Goal: Task Accomplishment & Management: Manage account settings

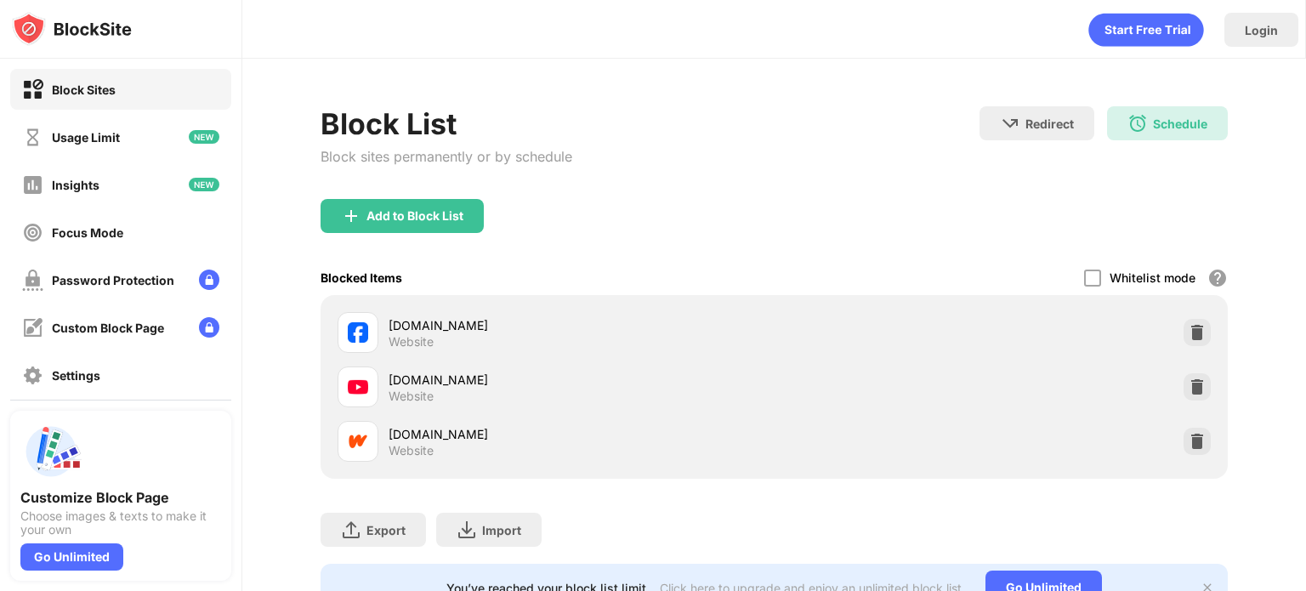
click at [665, 24] on div "Login" at bounding box center [773, 25] width 1063 height 51
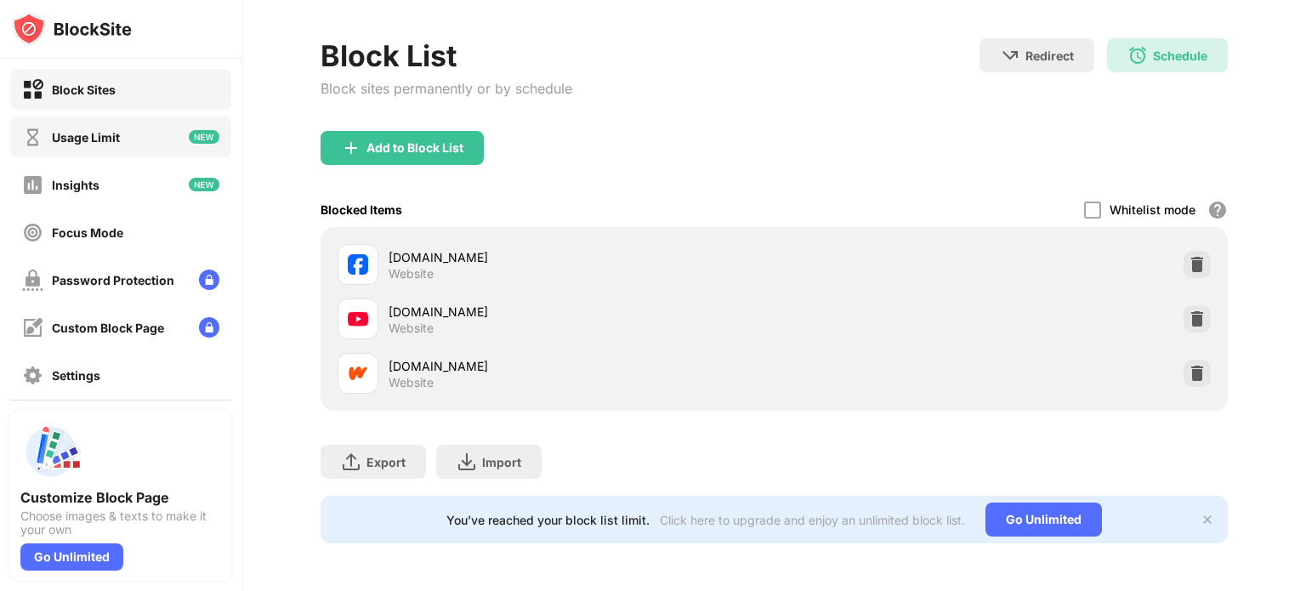
click at [122, 137] on div "Usage Limit" at bounding box center [120, 136] width 221 height 41
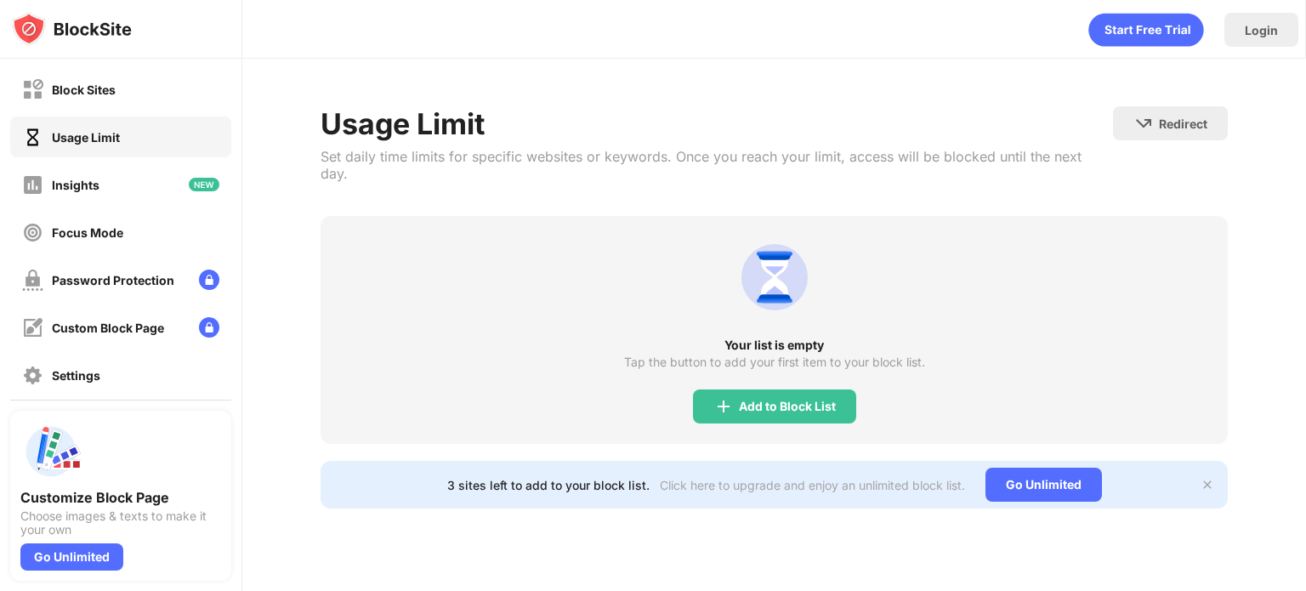
drag, startPoint x: 792, startPoint y: 417, endPoint x: 787, endPoint y: 407, distance: 10.7
click at [787, 407] on div "Your list is empty Tap the button to add your first item to your block list. Ad…" at bounding box center [774, 330] width 907 height 228
click at [783, 400] on div "Add to Block List" at bounding box center [787, 407] width 97 height 14
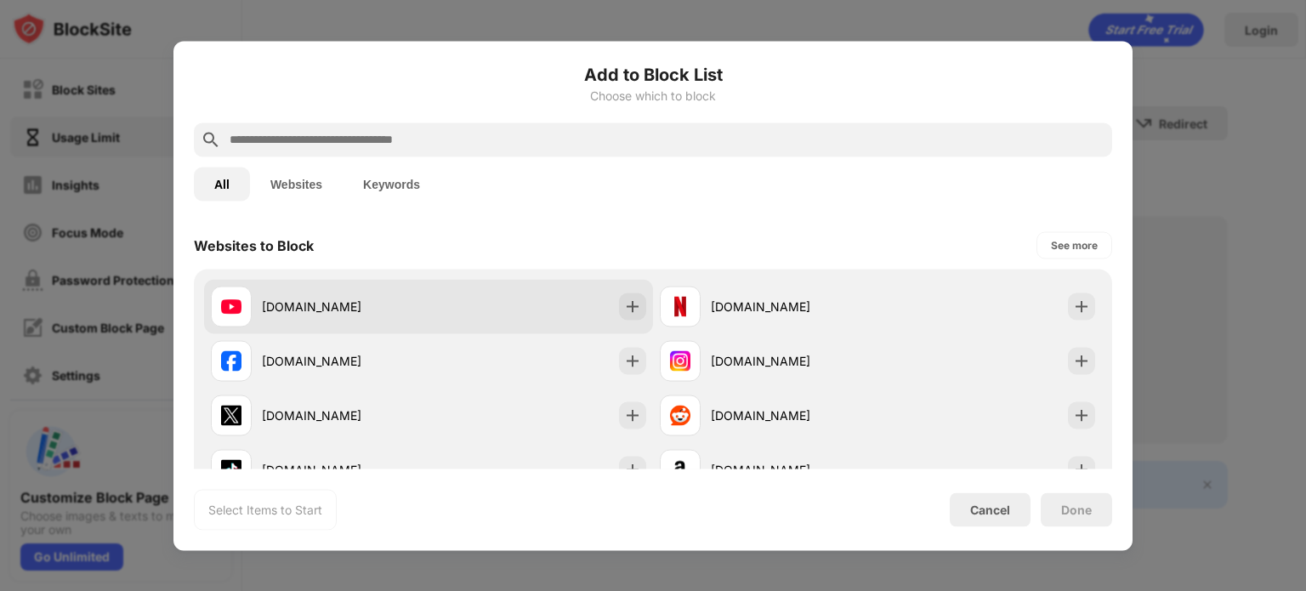
click at [384, 327] on div "[DOMAIN_NAME]" at bounding box center [428, 306] width 449 height 54
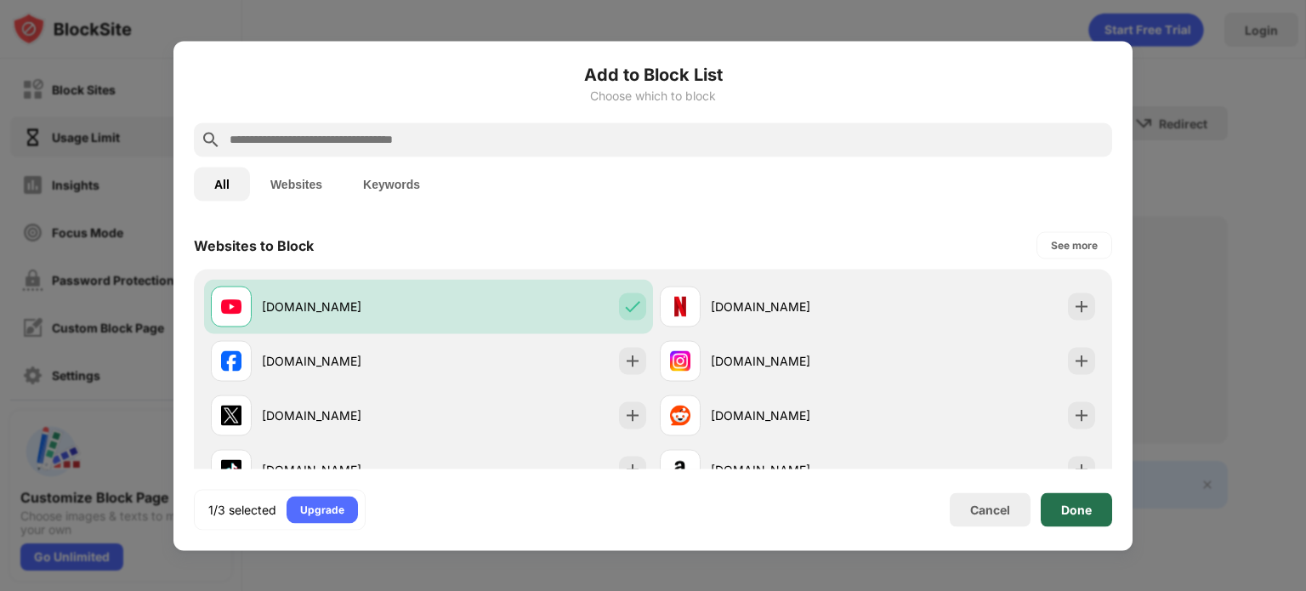
click at [1072, 511] on div "Done" at bounding box center [1076, 510] width 31 height 14
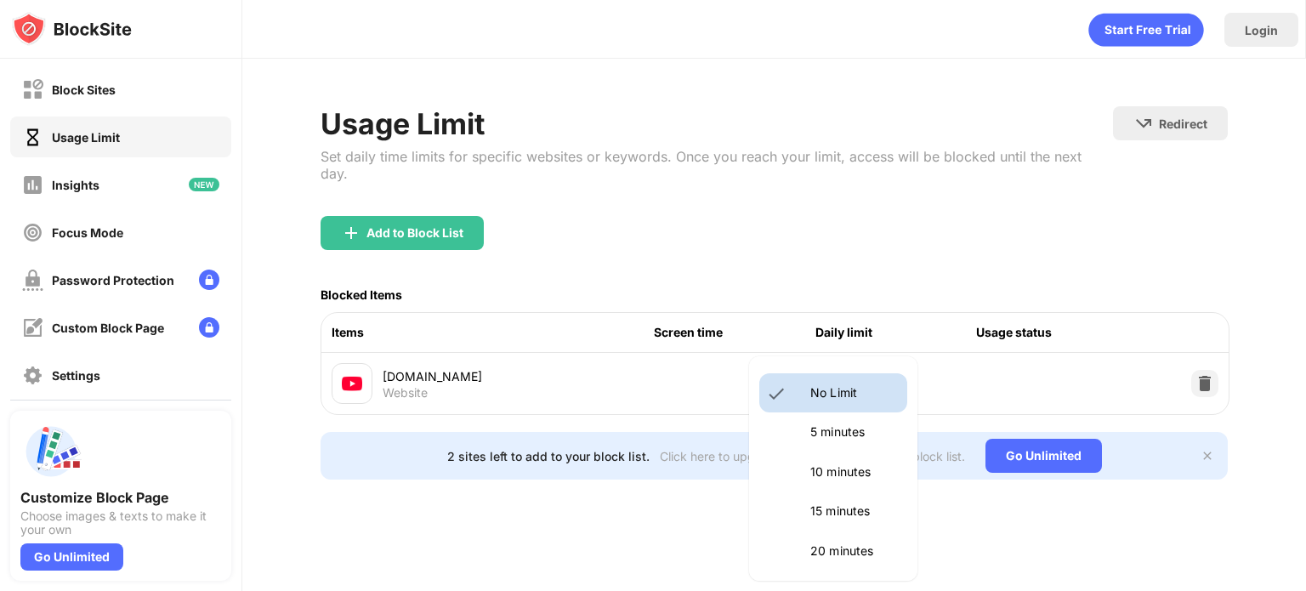
click at [885, 360] on body "Block Sites Usage Limit Insights Focus Mode Password Protection Custom Block Pa…" at bounding box center [653, 295] width 1306 height 591
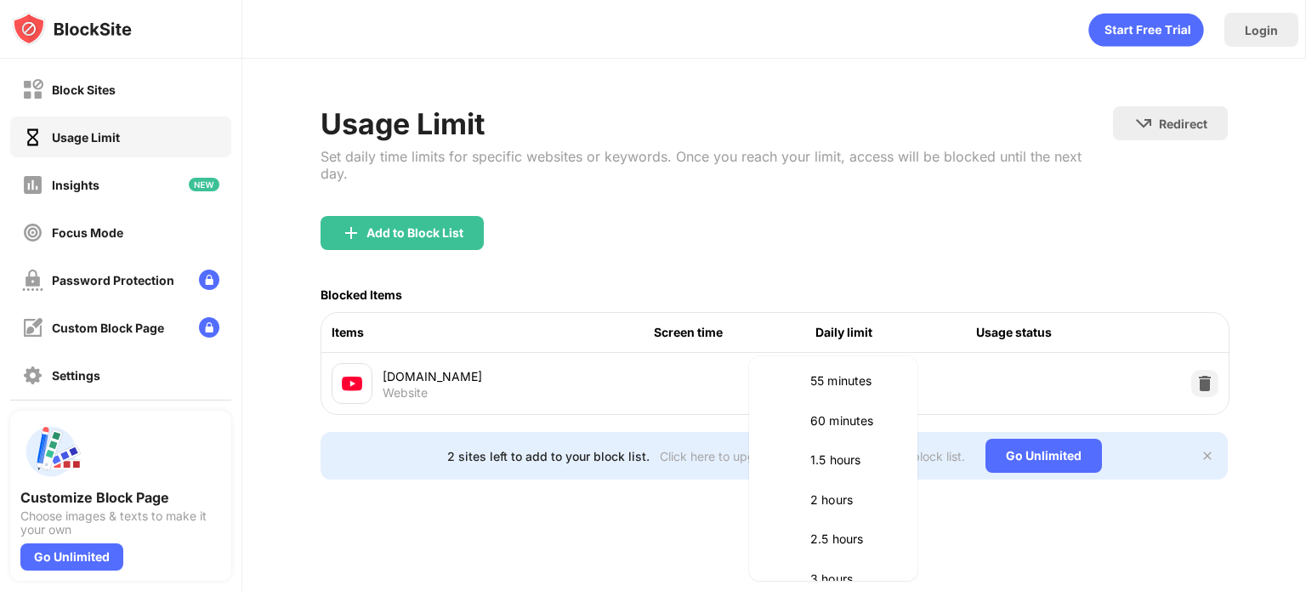
scroll to position [429, 0]
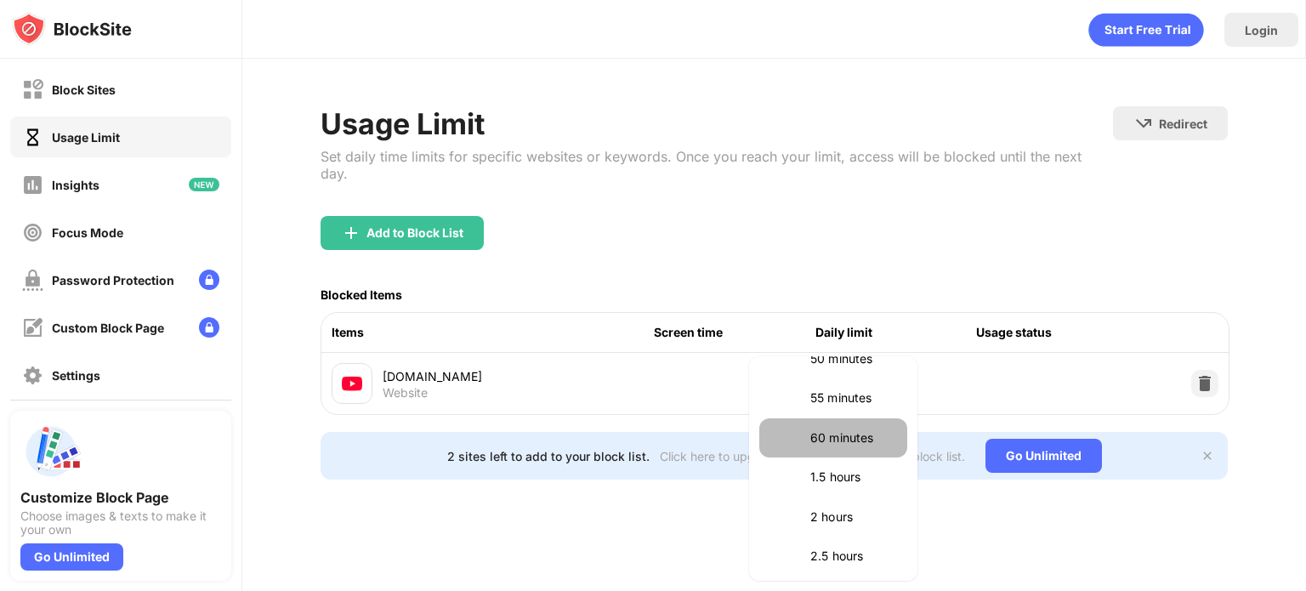
click at [844, 446] on p "60 minutes" at bounding box center [853, 438] width 87 height 19
type input "**"
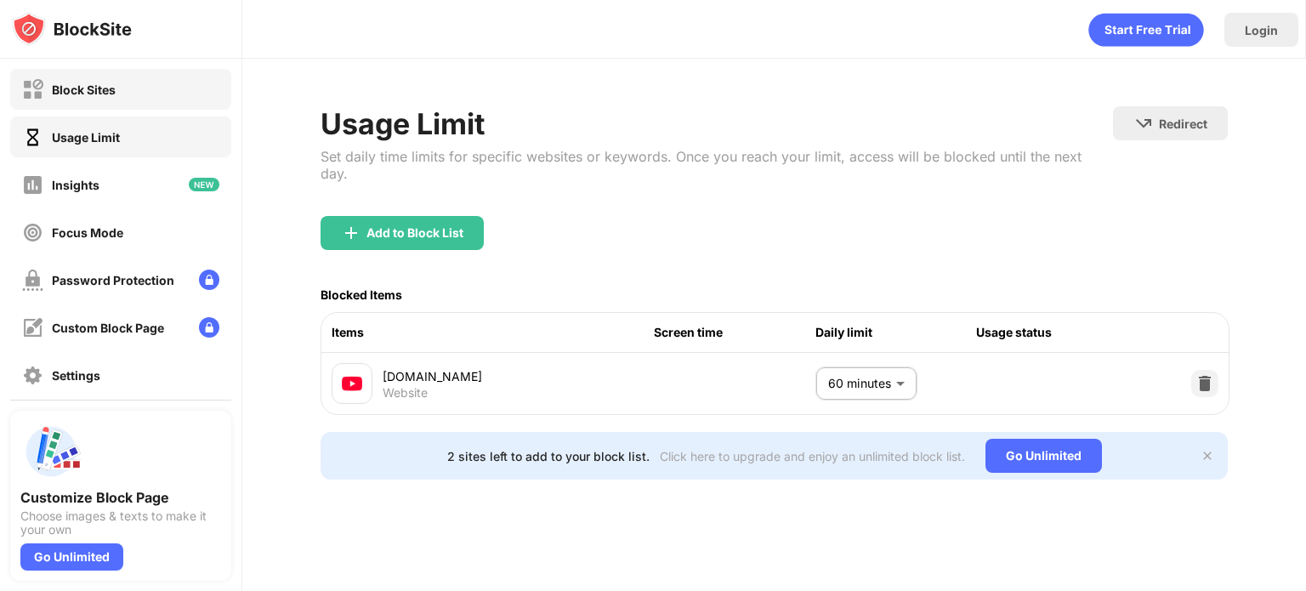
click at [142, 97] on div "Block Sites" at bounding box center [120, 89] width 221 height 41
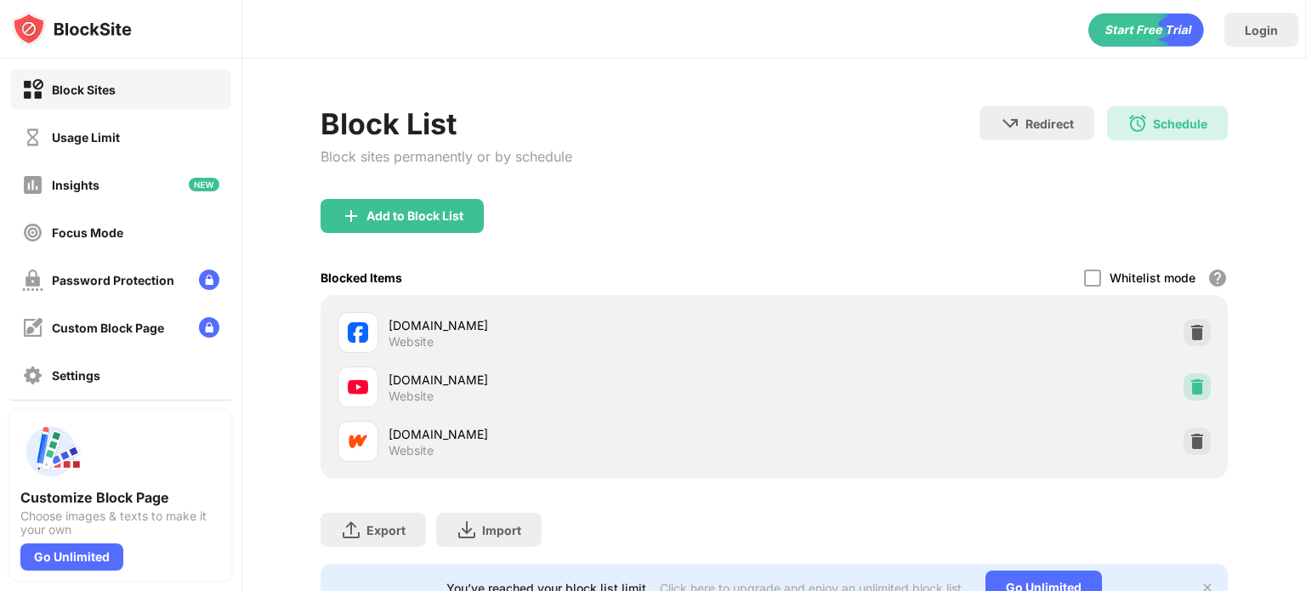
click at [1189, 391] on img at bounding box center [1197, 386] width 17 height 17
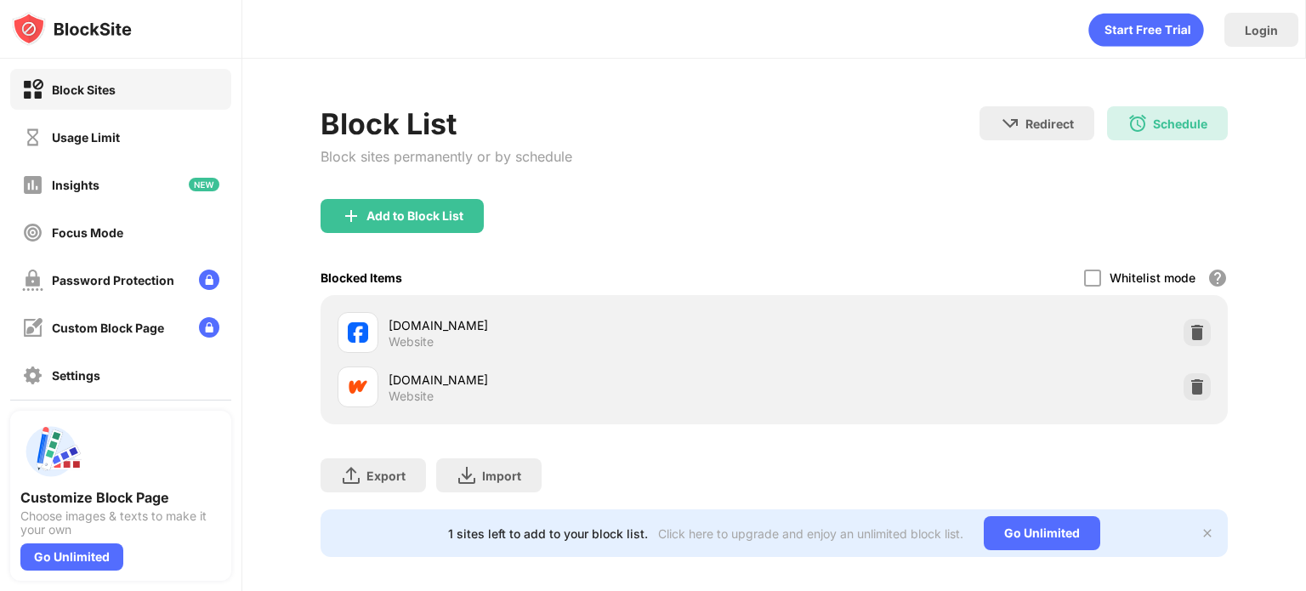
click at [1187, 220] on div "Add to Block List" at bounding box center [774, 229] width 907 height 61
click at [104, 139] on div "Usage Limit" at bounding box center [86, 137] width 68 height 14
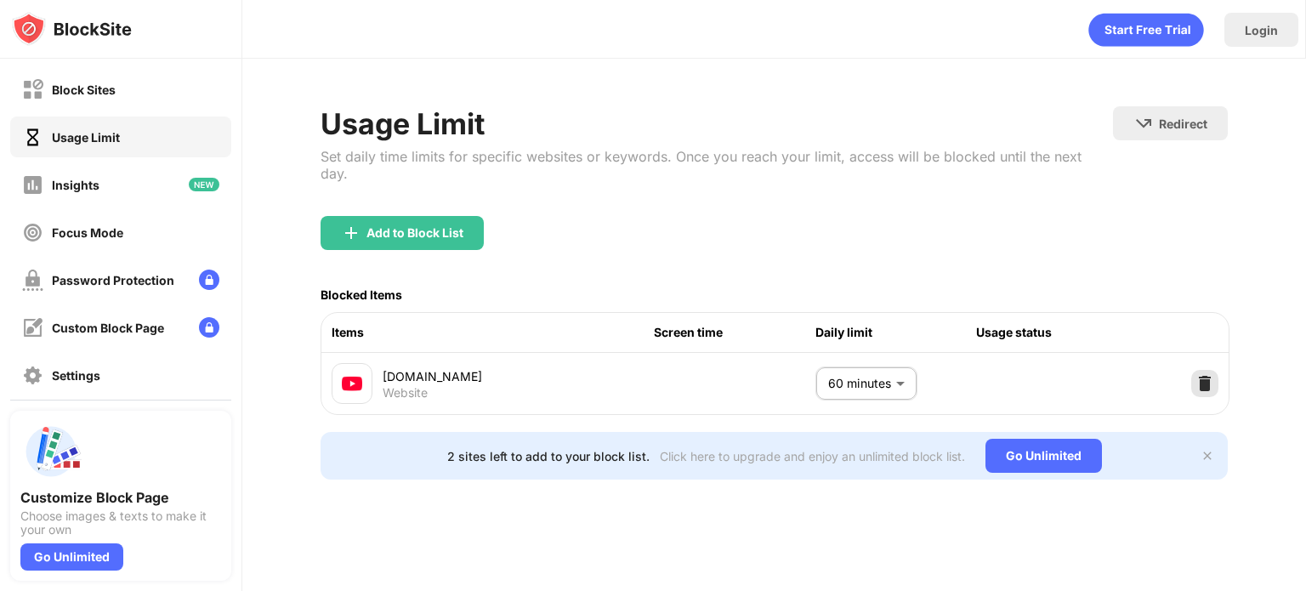
click at [1207, 375] on img at bounding box center [1204, 383] width 17 height 17
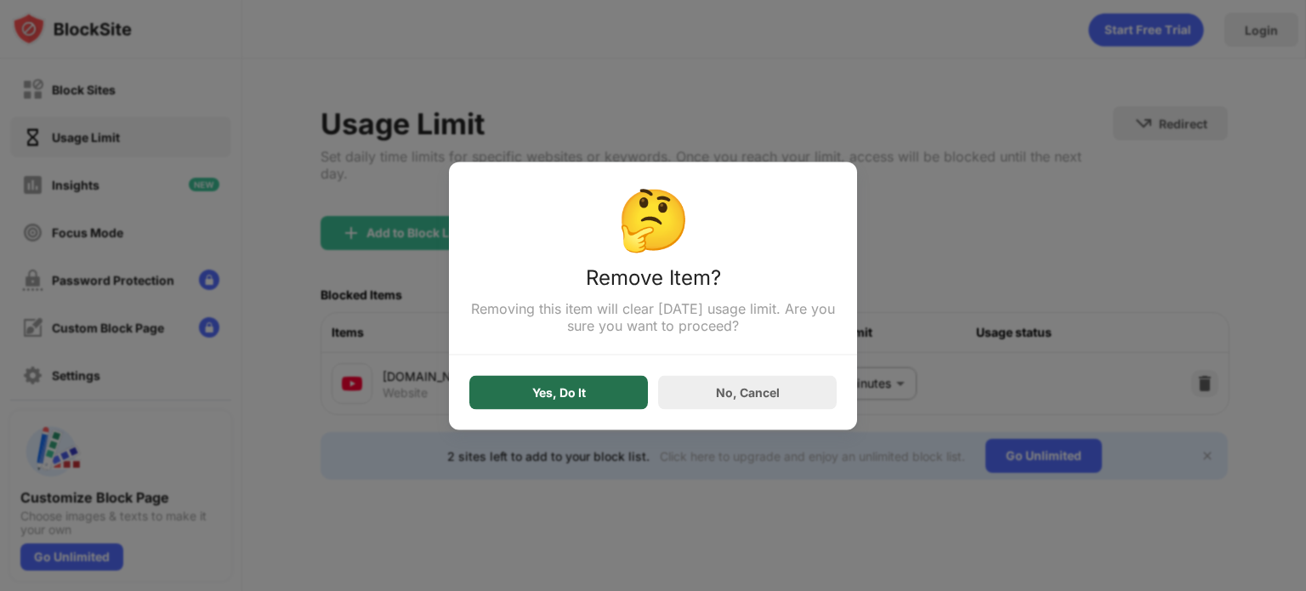
click at [586, 388] on div "Yes, Do It" at bounding box center [558, 392] width 179 height 34
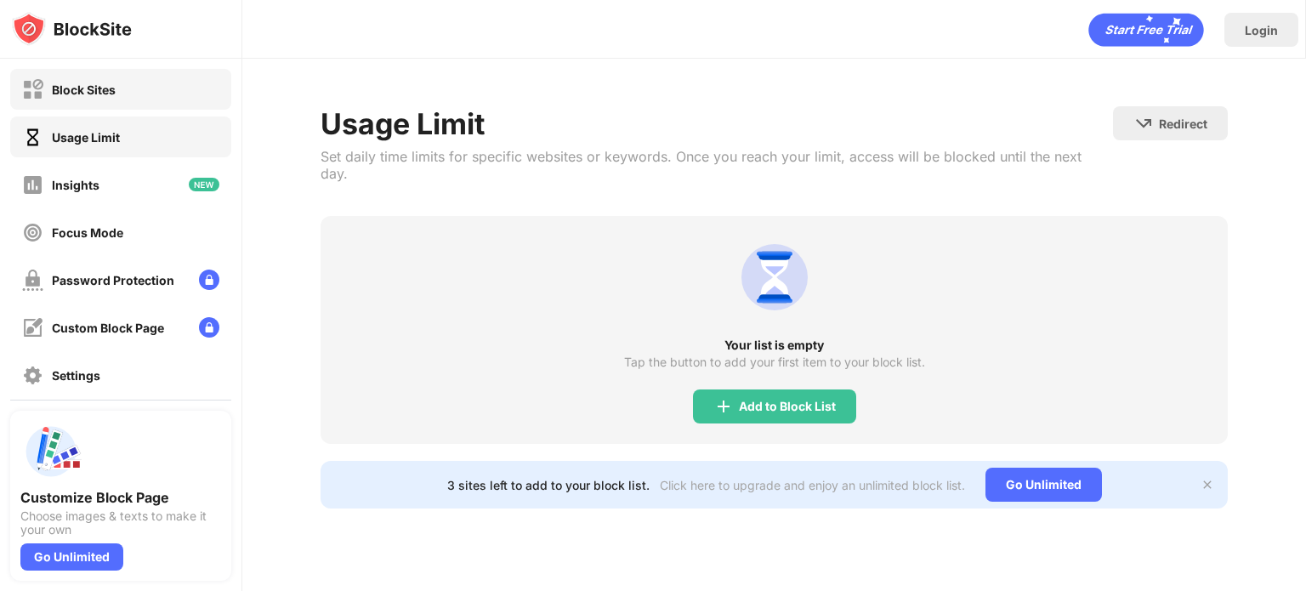
click at [129, 88] on div "Block Sites" at bounding box center [120, 89] width 221 height 41
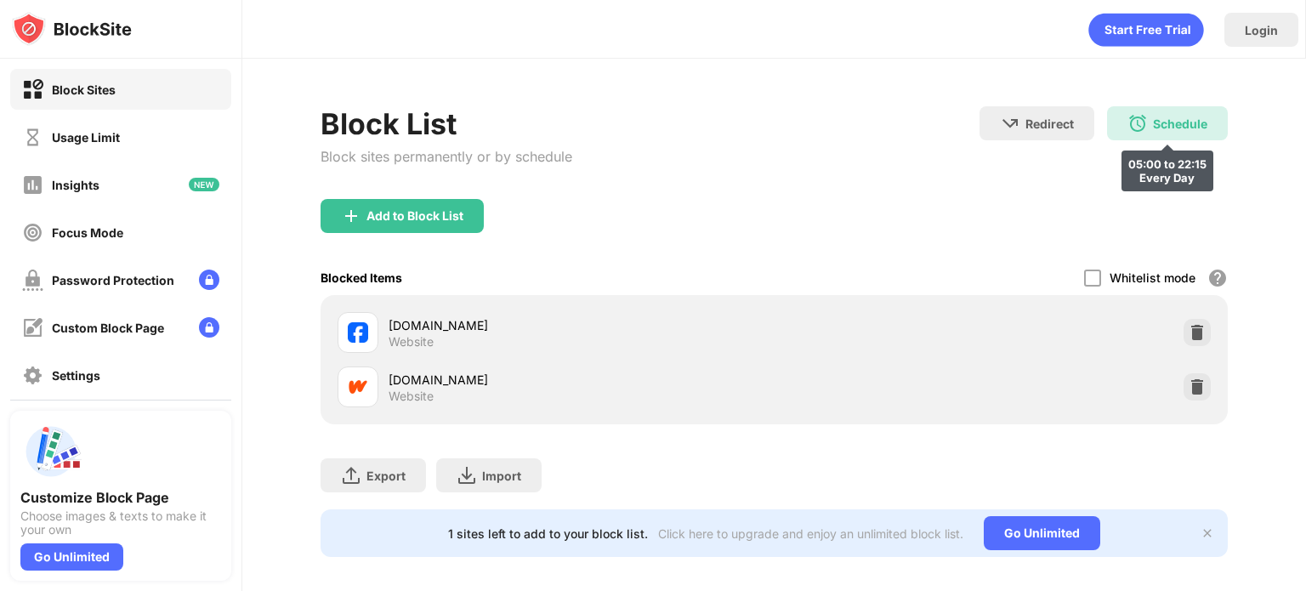
click at [1153, 128] on div "Schedule" at bounding box center [1180, 123] width 54 height 14
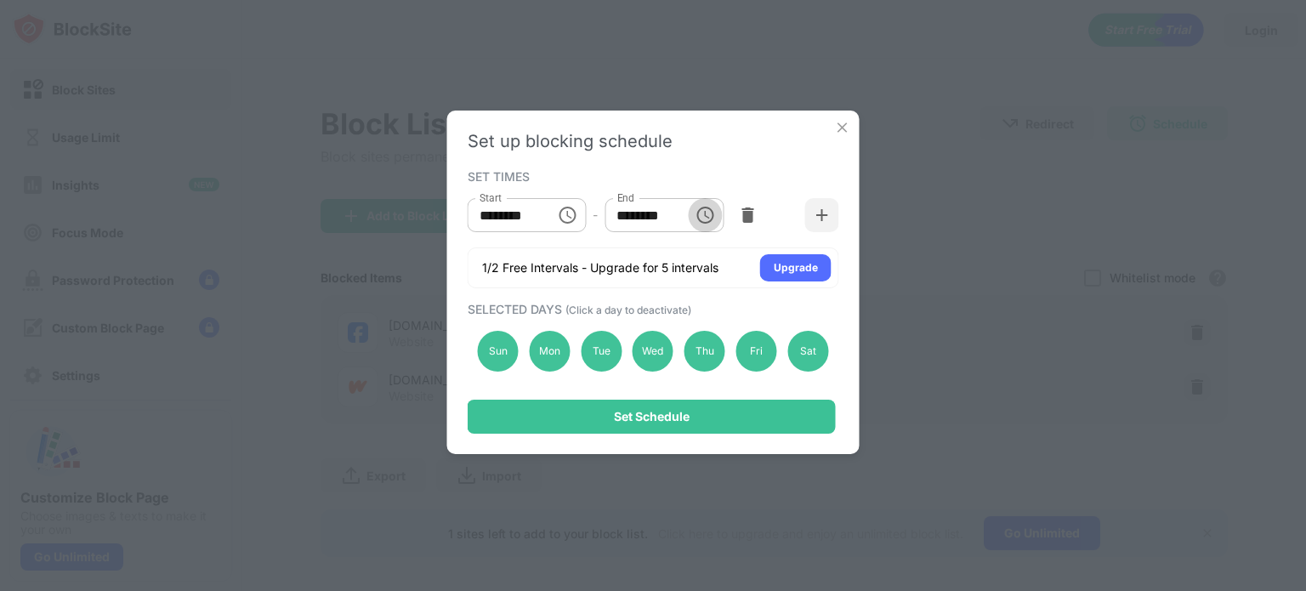
click at [688, 215] on button "Choose time, selected time is 10:15 PM" at bounding box center [705, 215] width 34 height 34
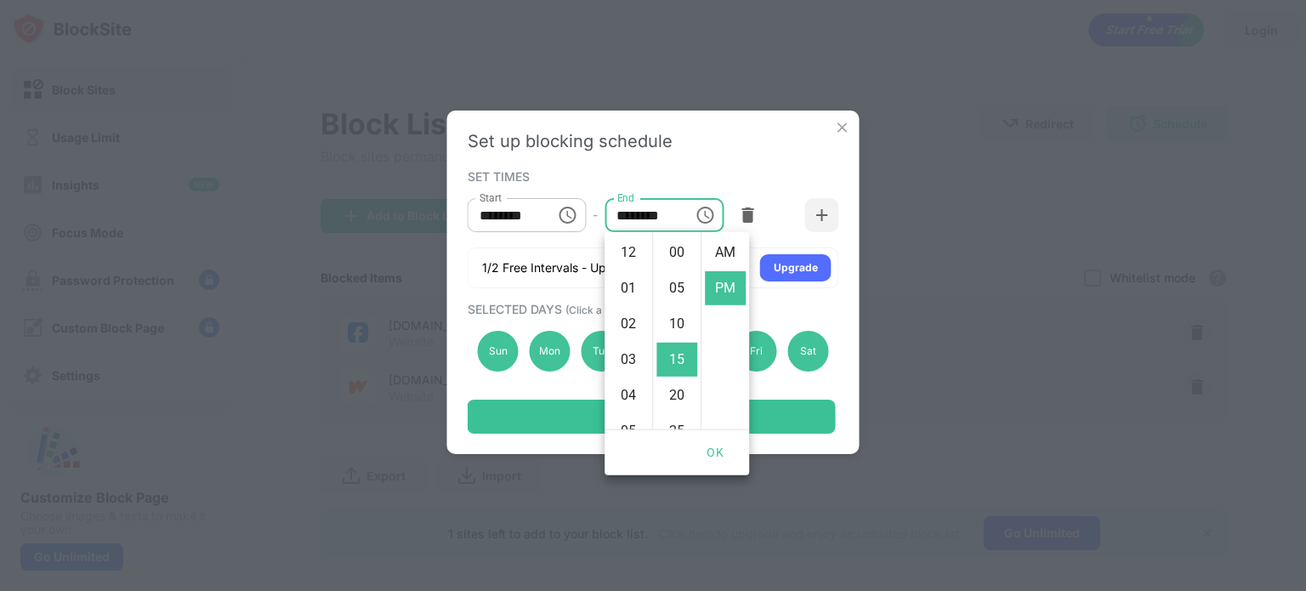
scroll to position [36, 0]
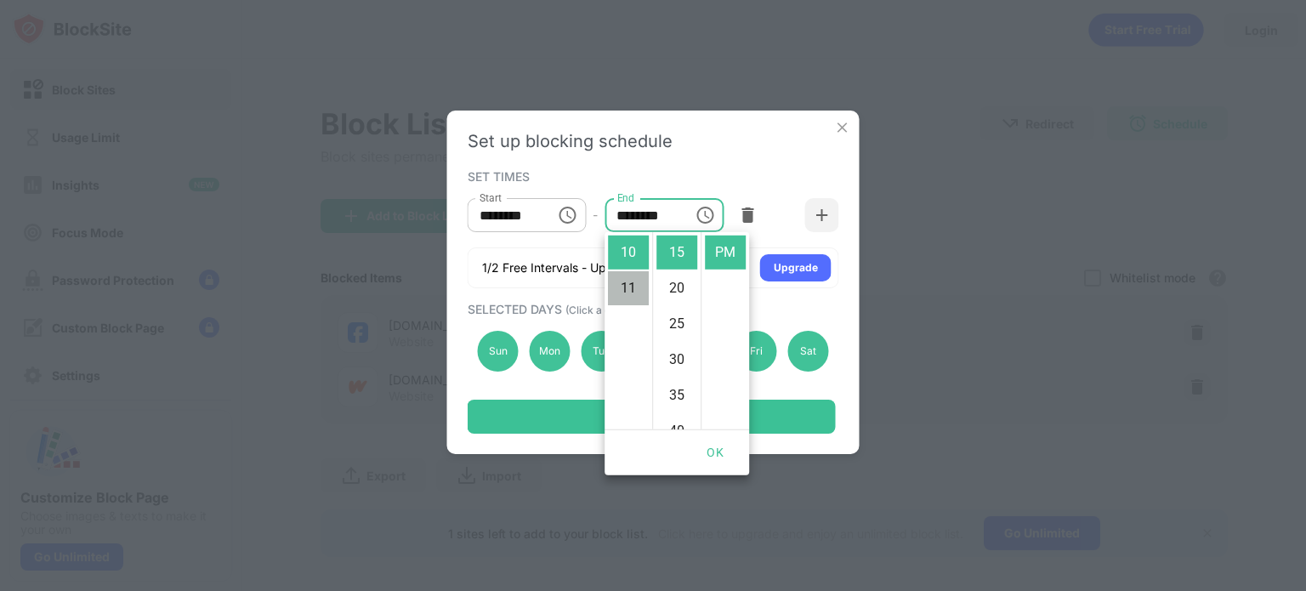
click at [624, 281] on li "11" at bounding box center [628, 288] width 41 height 34
click at [670, 293] on li "55" at bounding box center [676, 301] width 41 height 34
type input "********"
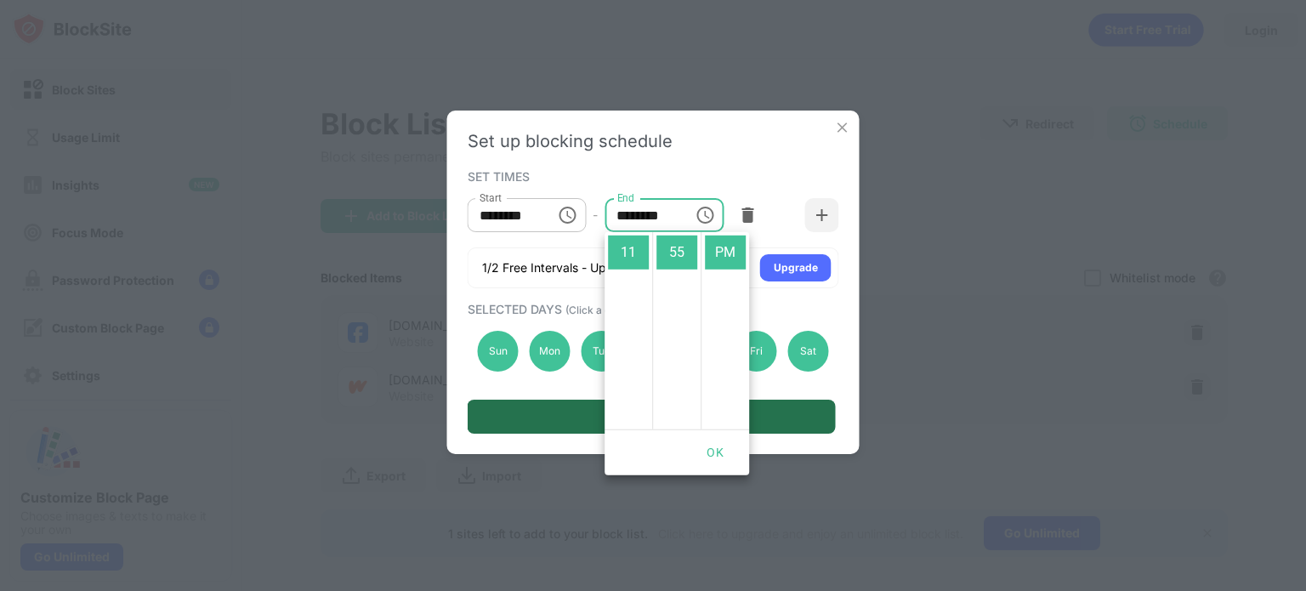
click at [564, 415] on div "Set Schedule" at bounding box center [652, 417] width 368 height 34
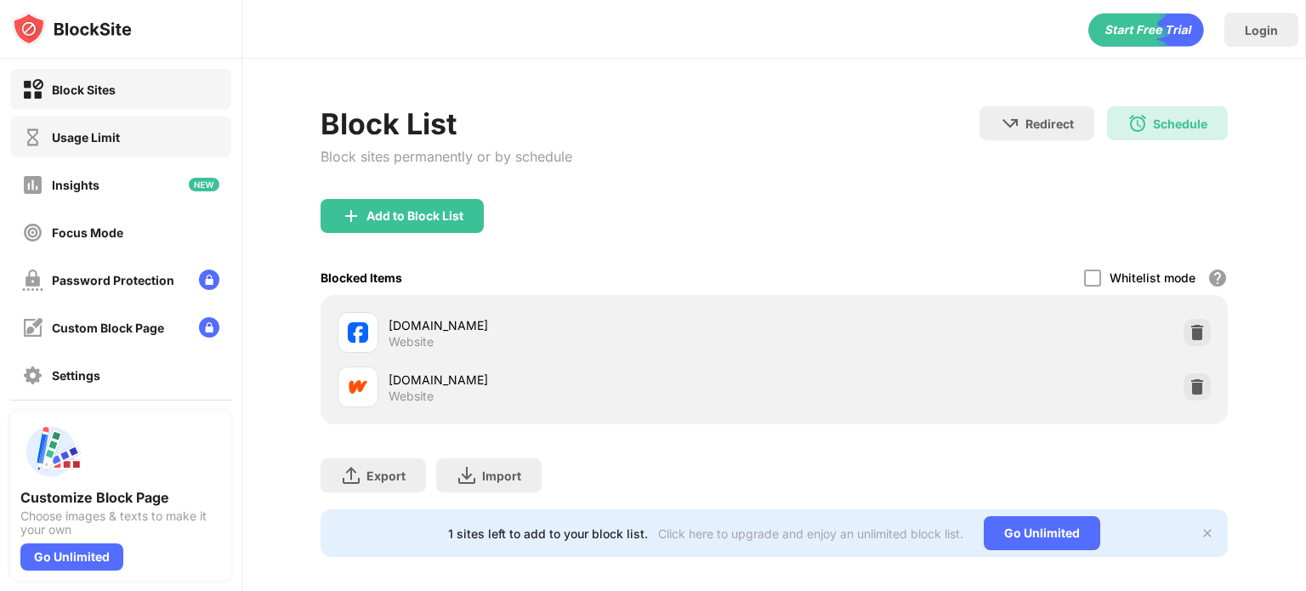
click at [164, 150] on div "Usage Limit" at bounding box center [120, 136] width 221 height 41
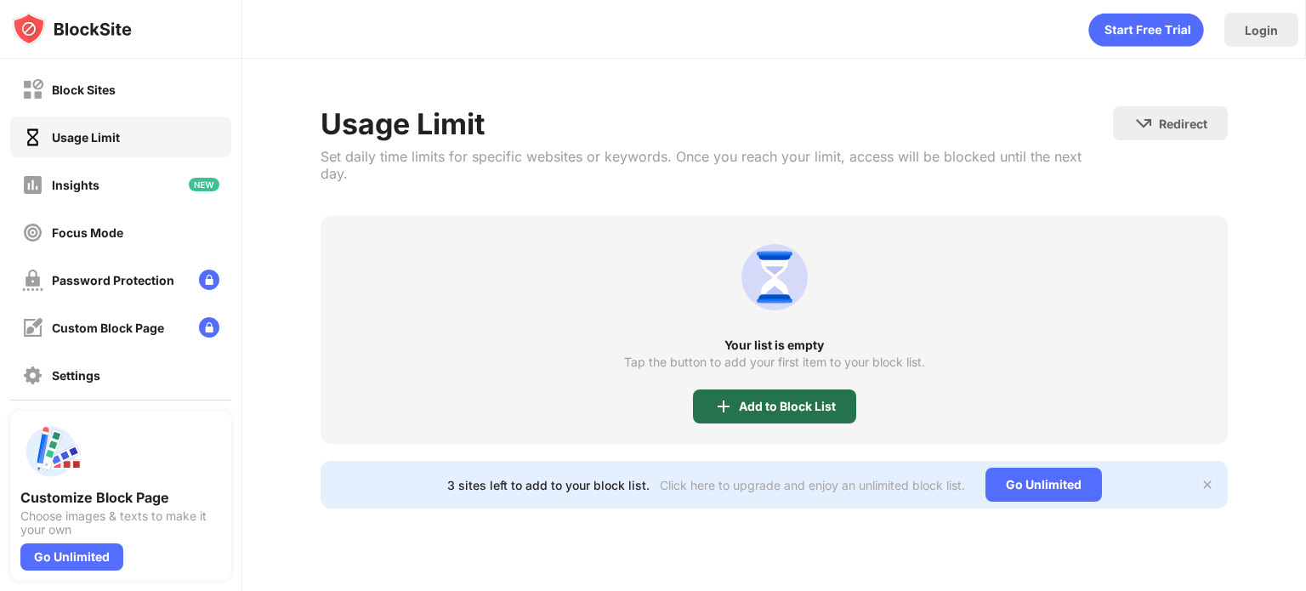
click at [775, 400] on div "Add to Block List" at bounding box center [787, 407] width 97 height 14
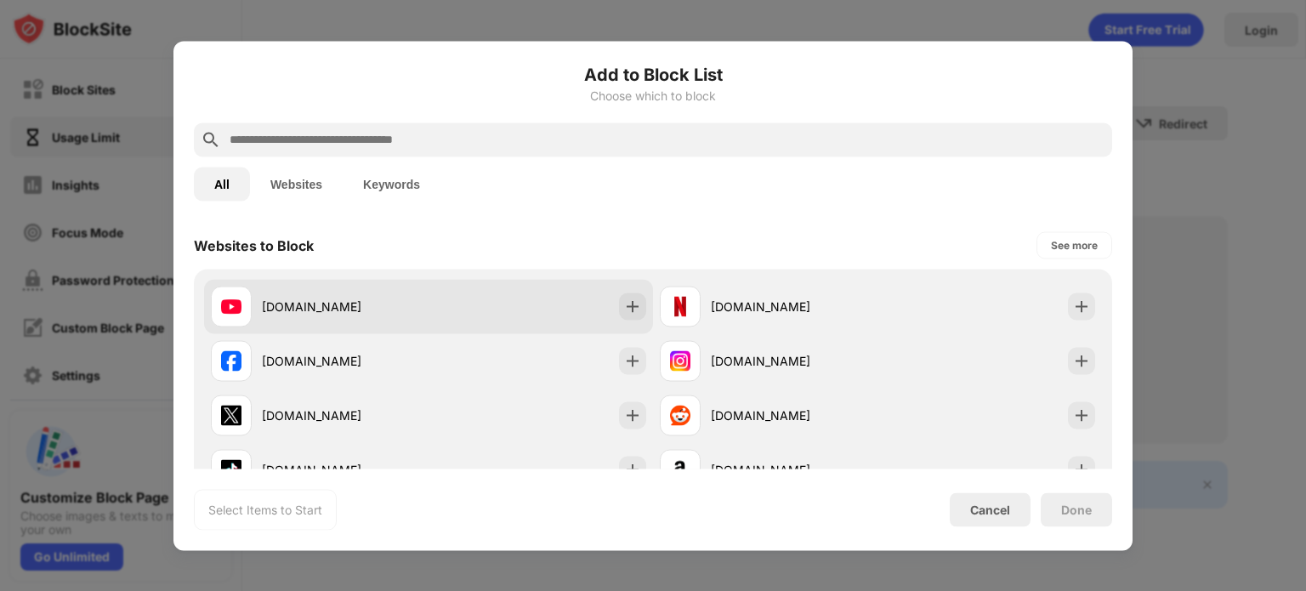
click at [516, 287] on div "[DOMAIN_NAME]" at bounding box center [428, 306] width 449 height 54
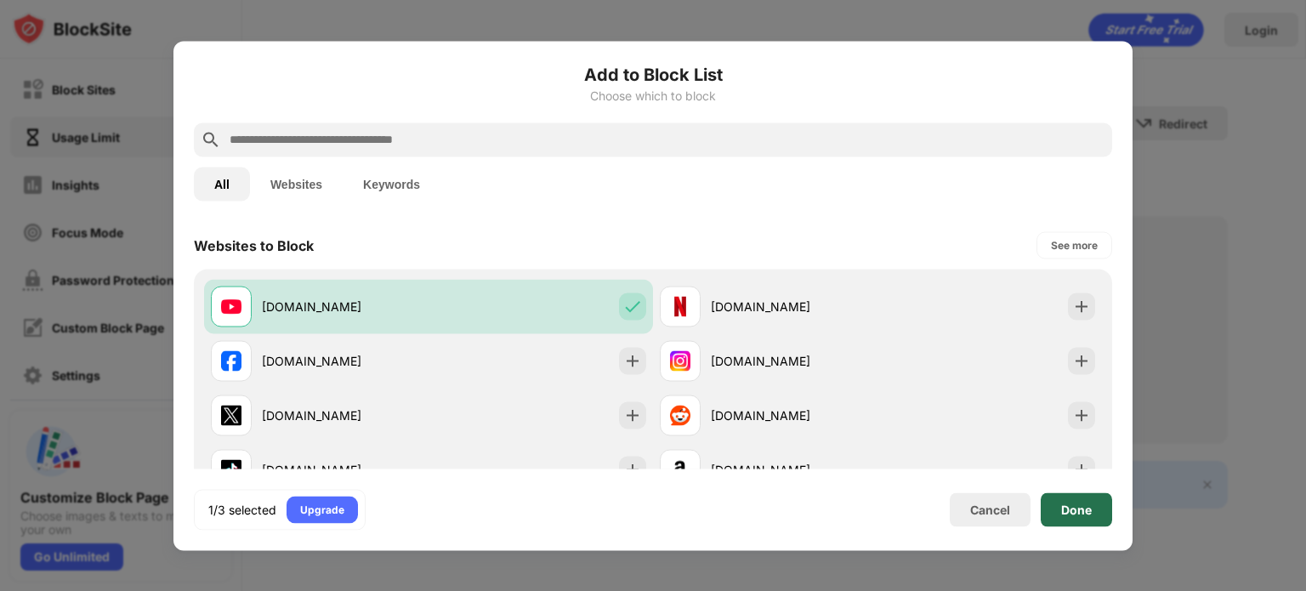
click at [1069, 522] on div "Done" at bounding box center [1076, 509] width 71 height 34
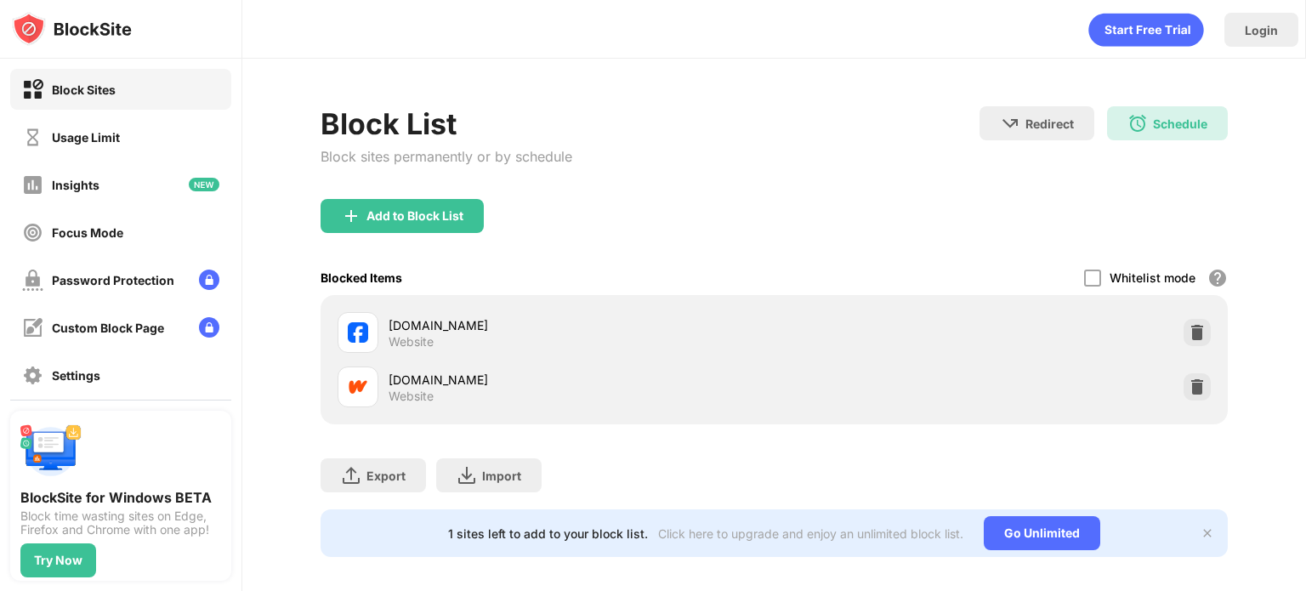
click at [229, 427] on div "BlockSite for Windows BETA Block time wasting sites on Edge, Firefox and Chrome…" at bounding box center [120, 496] width 221 height 170
click at [55, 567] on div "Try Now" at bounding box center [58, 561] width 48 height 14
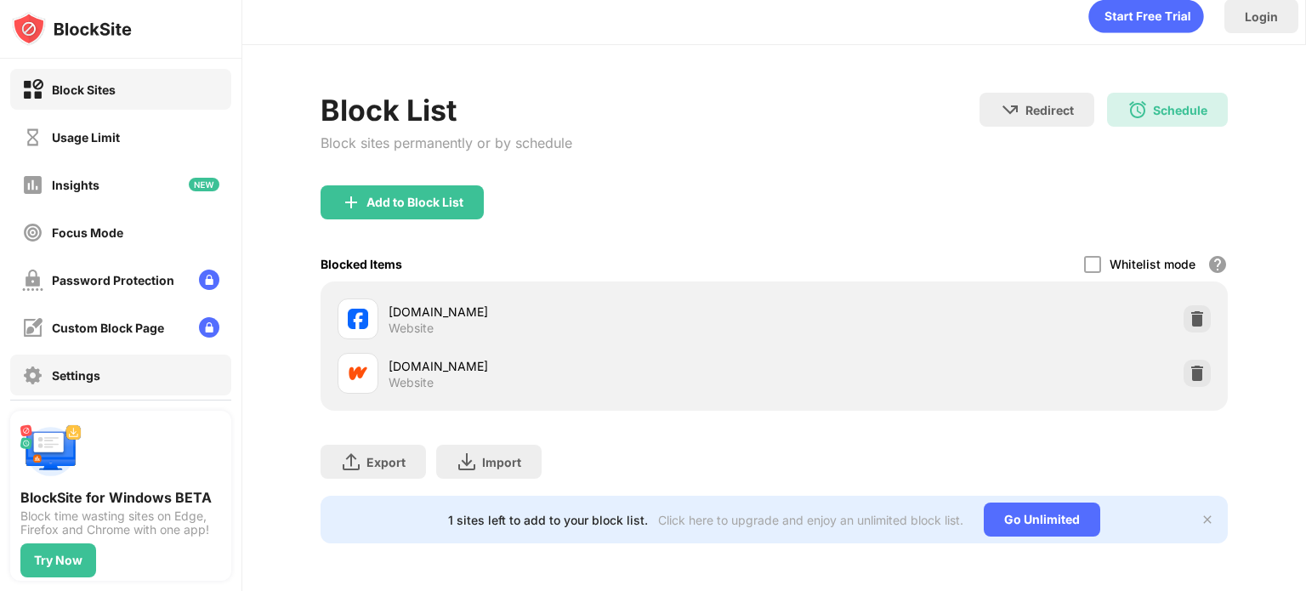
click at [143, 374] on div "Settings" at bounding box center [120, 375] width 221 height 41
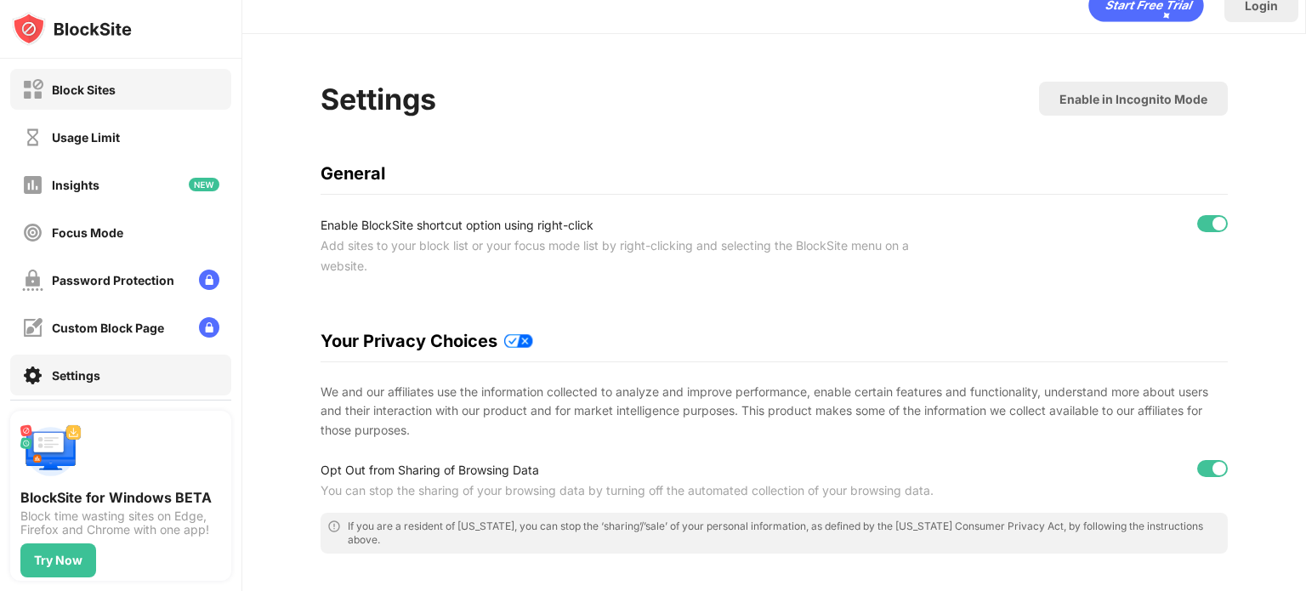
click at [155, 77] on div "Block Sites" at bounding box center [120, 89] width 221 height 41
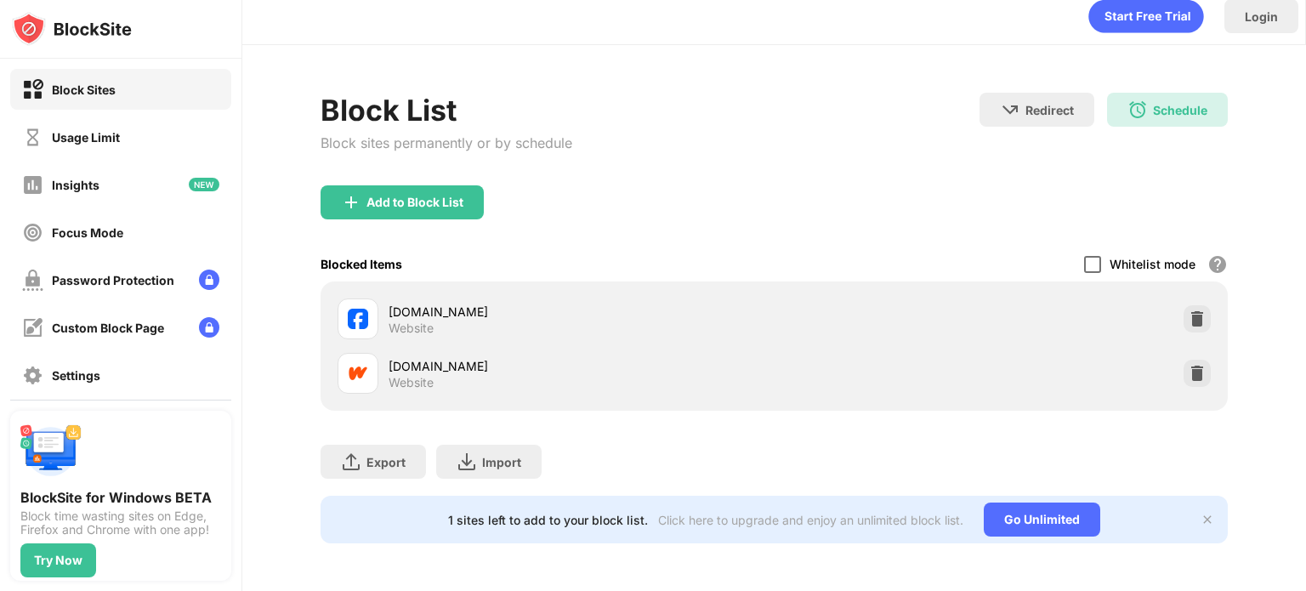
click at [1088, 256] on div at bounding box center [1092, 264] width 17 height 17
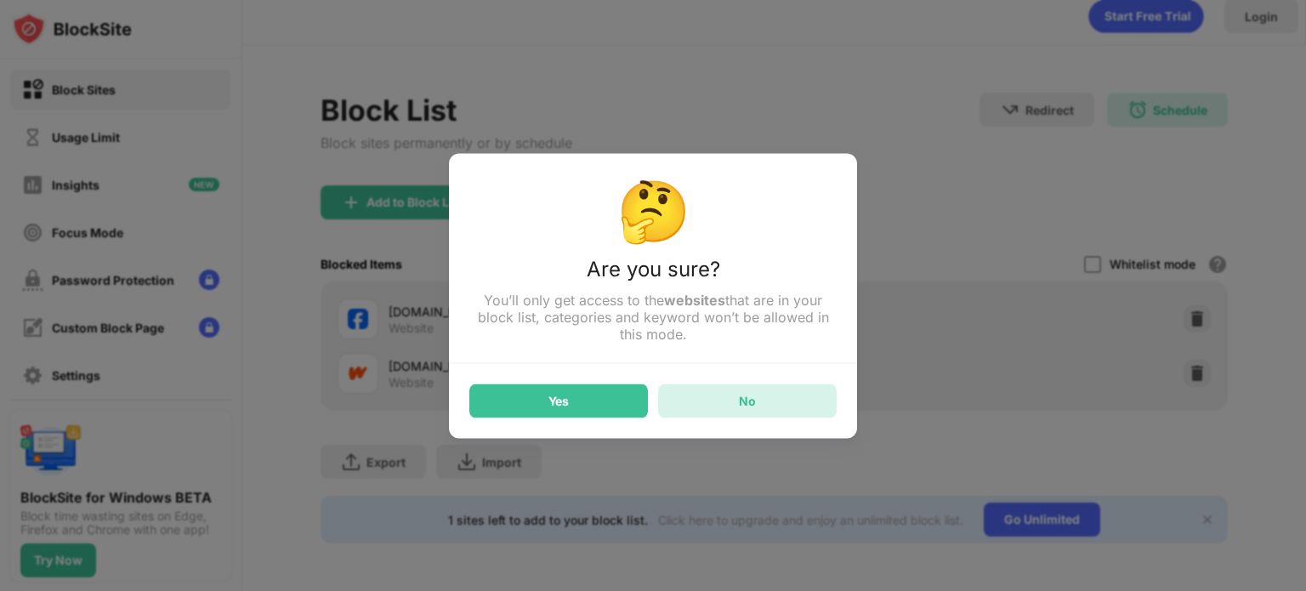
click at [768, 389] on div "No" at bounding box center [747, 400] width 179 height 34
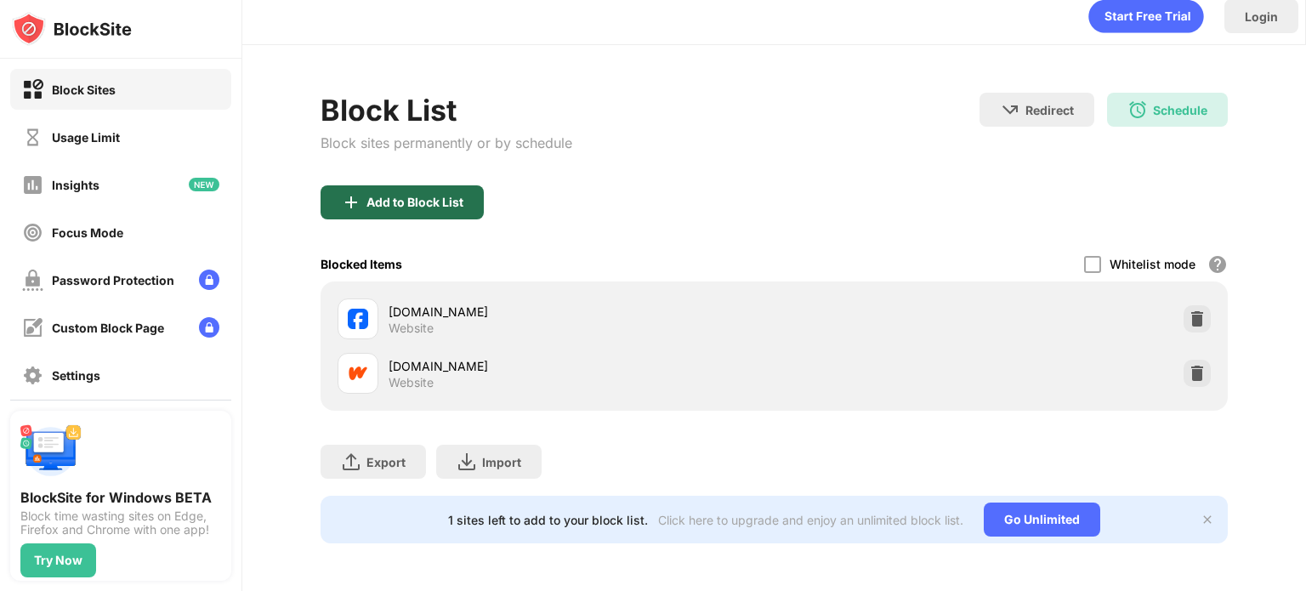
click at [405, 196] on div "Add to Block List" at bounding box center [414, 203] width 97 height 14
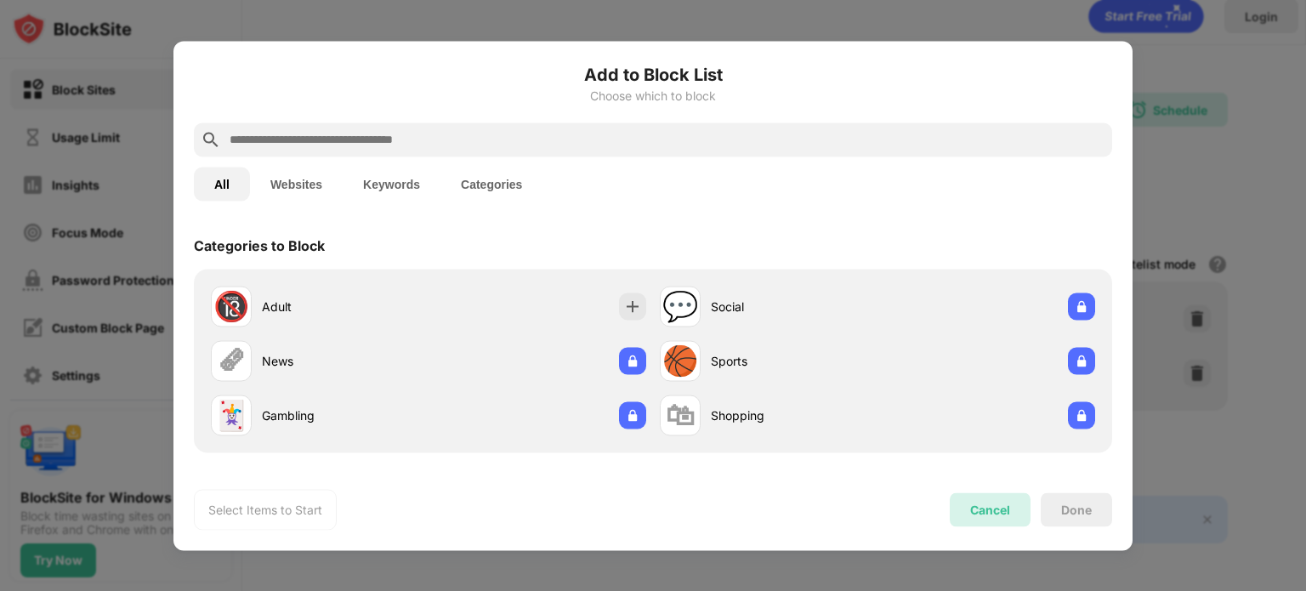
click at [1008, 514] on div "Cancel" at bounding box center [990, 510] width 40 height 14
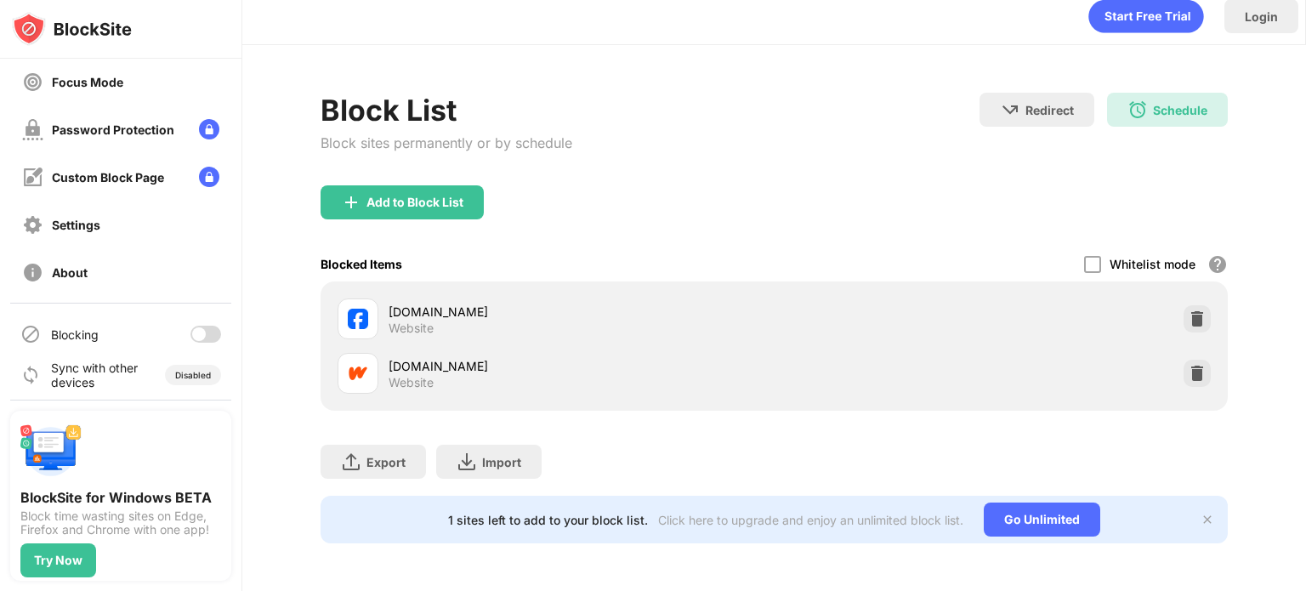
scroll to position [156, 0]
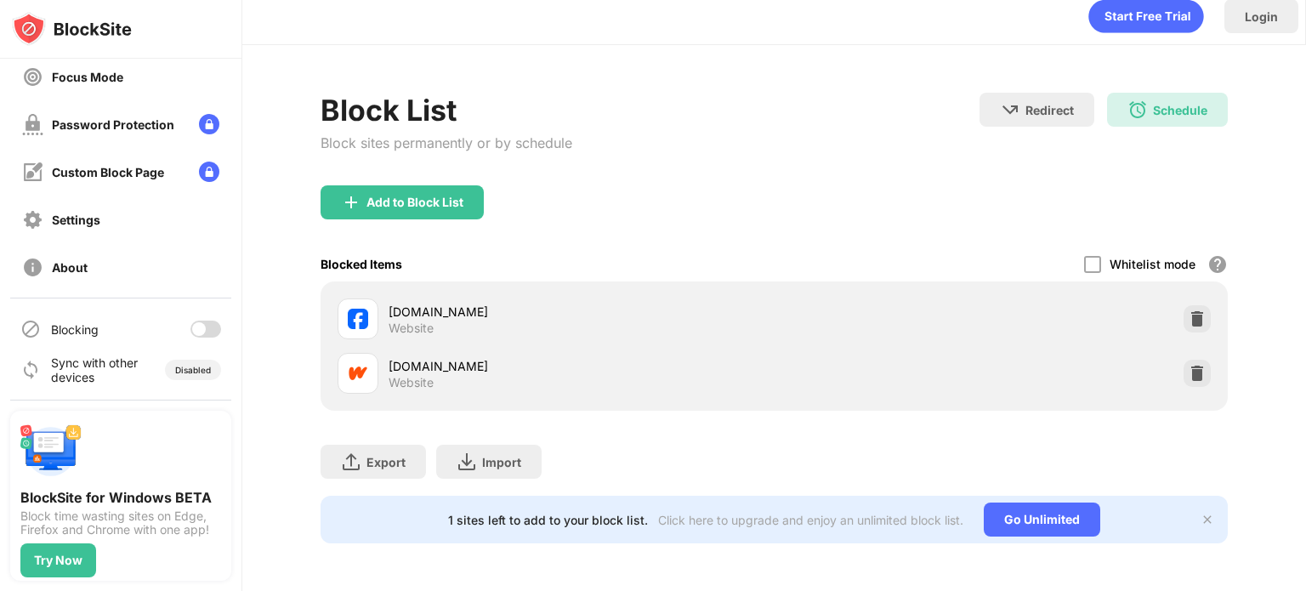
click at [192, 324] on div at bounding box center [199, 329] width 14 height 14
